Goal: Communication & Community: Answer question/provide support

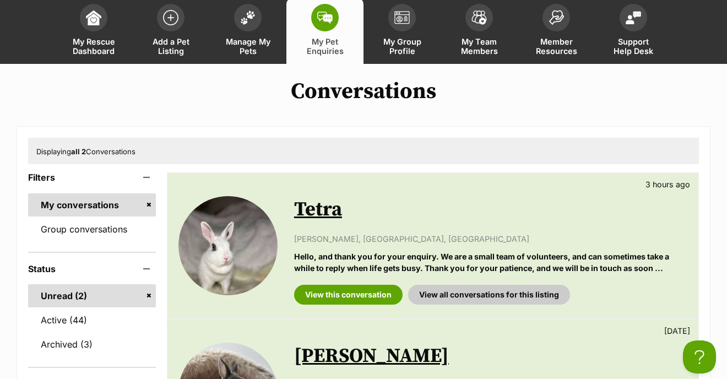
scroll to position [84, 0]
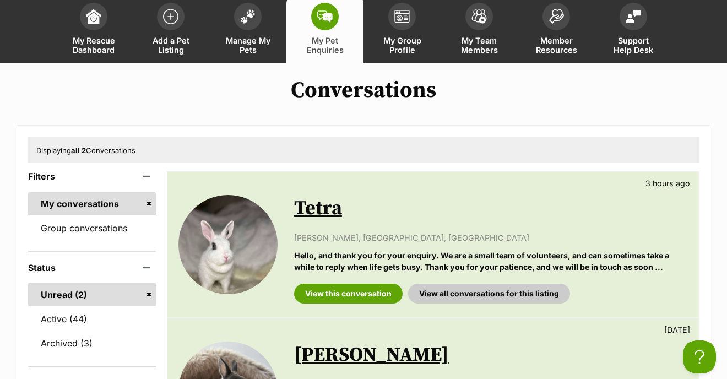
click at [315, 196] on link "Tetra" at bounding box center [318, 208] width 48 height 25
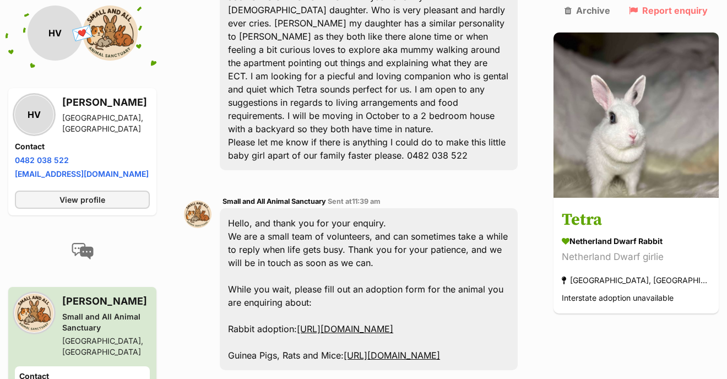
scroll to position [454, 0]
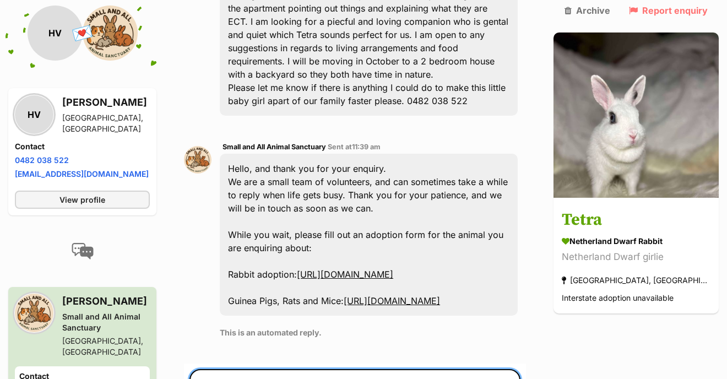
scroll to position [514, 0]
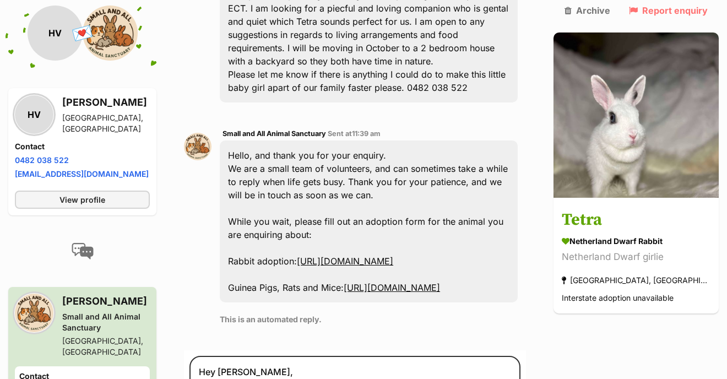
drag, startPoint x: 525, startPoint y: 159, endPoint x: 323, endPoint y: 160, distance: 201.7
click at [323, 160] on div "Hello, and thank you for your enquiry. We are a small team of volunteers, and c…" at bounding box center [369, 222] width 298 height 162
copy link "[URL][DOMAIN_NAME]"
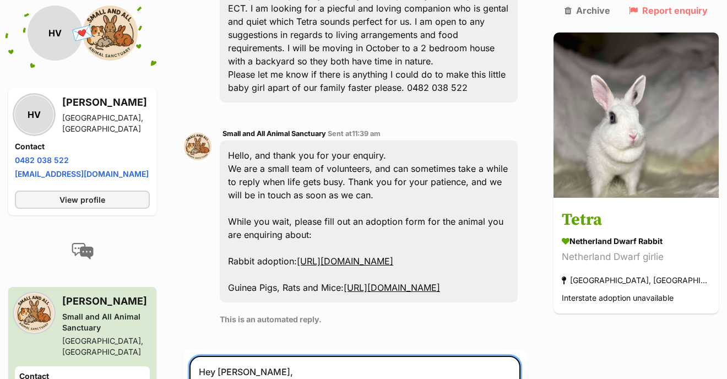
paste textarea "[URL][DOMAIN_NAME]"
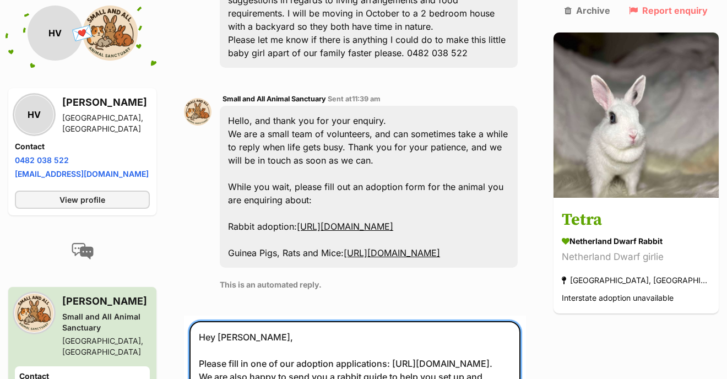
scroll to position [565, 0]
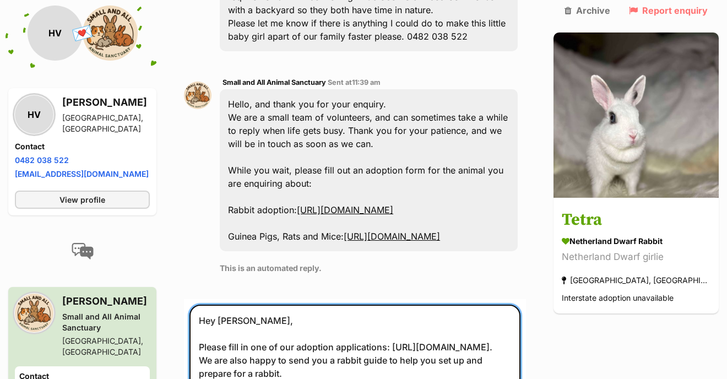
click at [390, 305] on textarea "Hey Holly, Please fill in one of our adoption applications: https://form.jotfor…" at bounding box center [355, 374] width 331 height 138
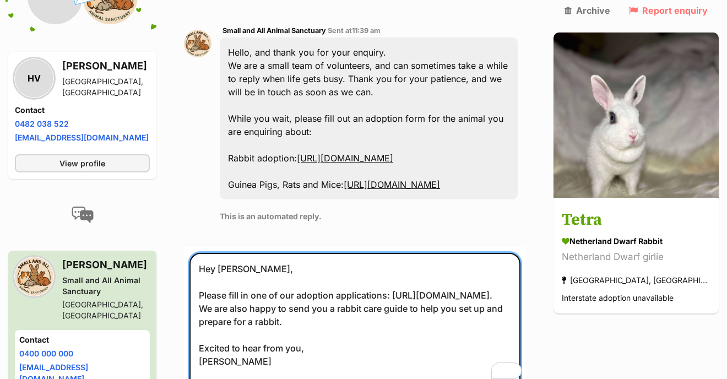
scroll to position [685, 0]
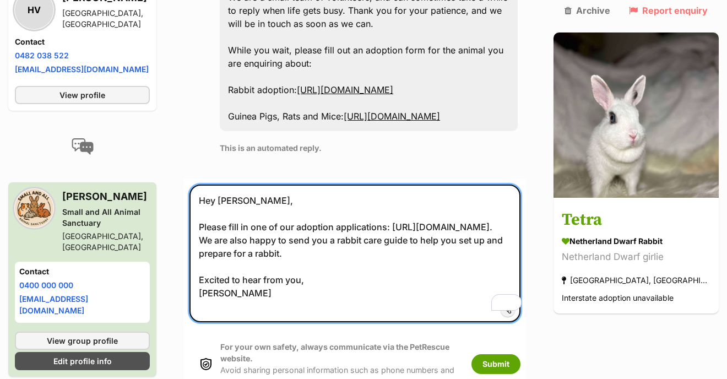
drag, startPoint x: 251, startPoint y: 216, endPoint x: 180, endPoint y: 213, distance: 71.7
type textarea "Hey Holly, Please fill in one of our adoption applications: https://form.jotfor…"
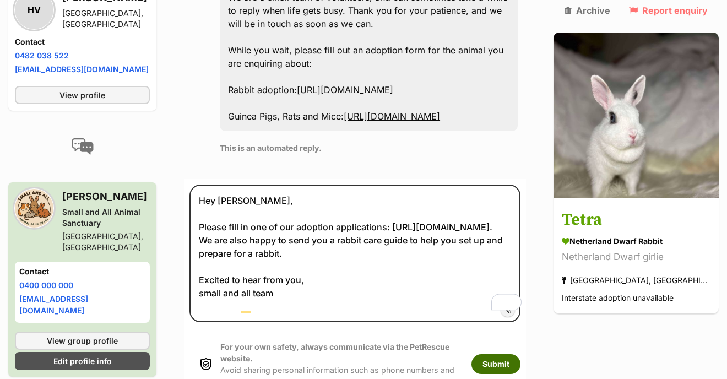
click at [521, 354] on button "Submit" at bounding box center [496, 364] width 49 height 20
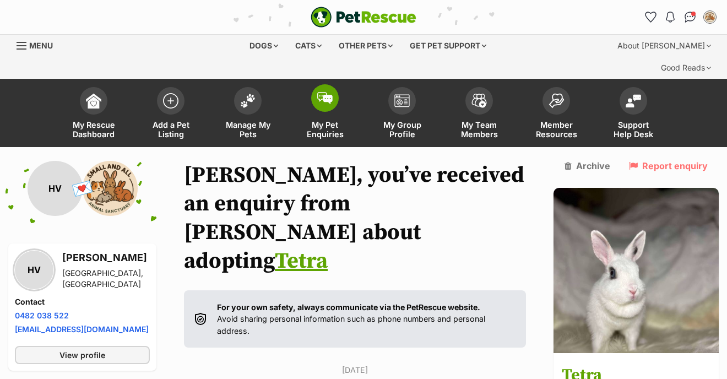
click at [320, 92] on img at bounding box center [324, 98] width 15 height 12
